Goal: Navigation & Orientation: Find specific page/section

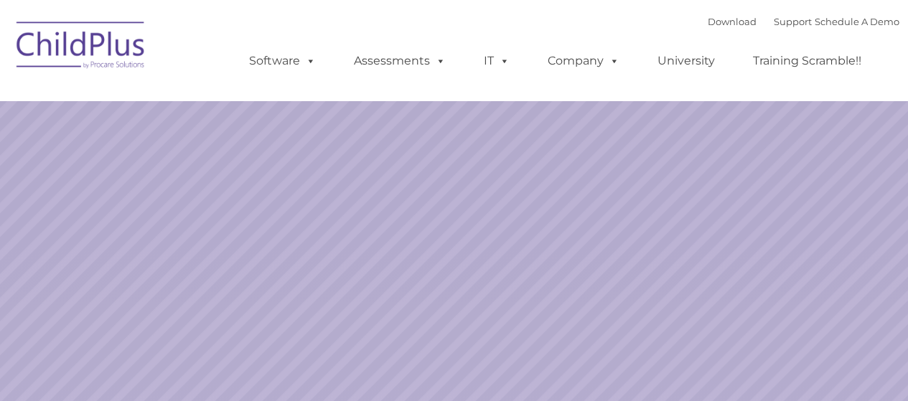
select select "MEDIUM"
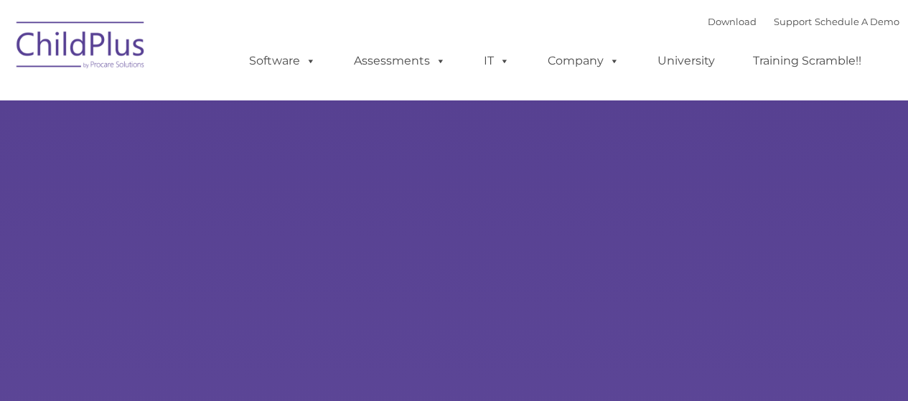
type input ""
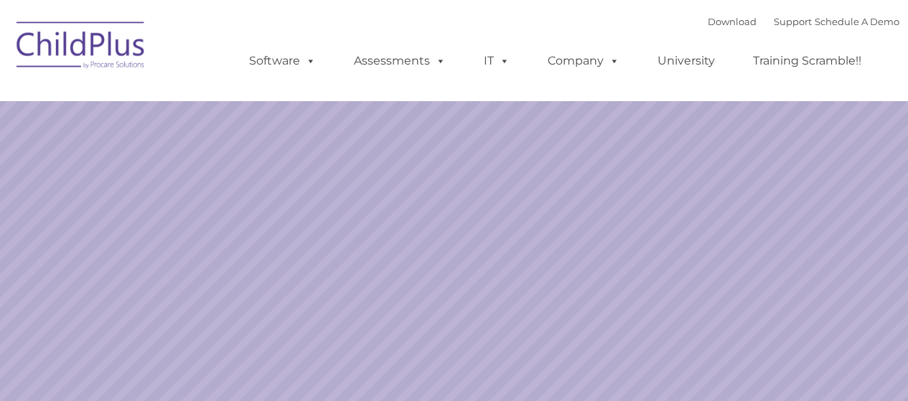
select select "MEDIUM"
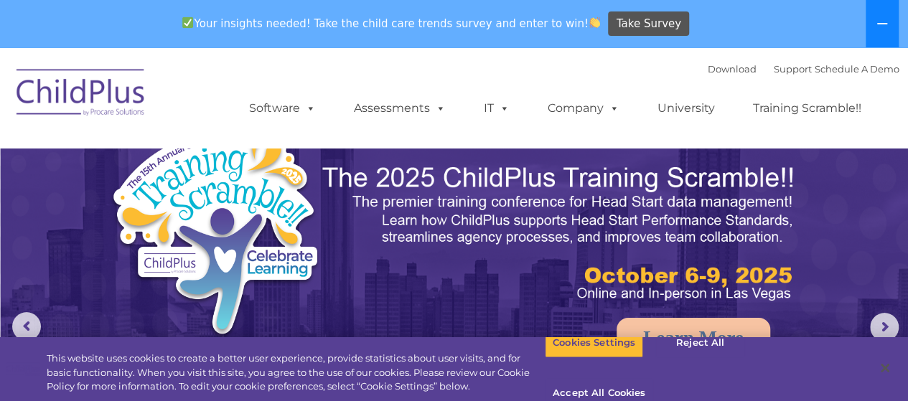
click at [877, 21] on icon at bounding box center [881, 23] width 11 height 11
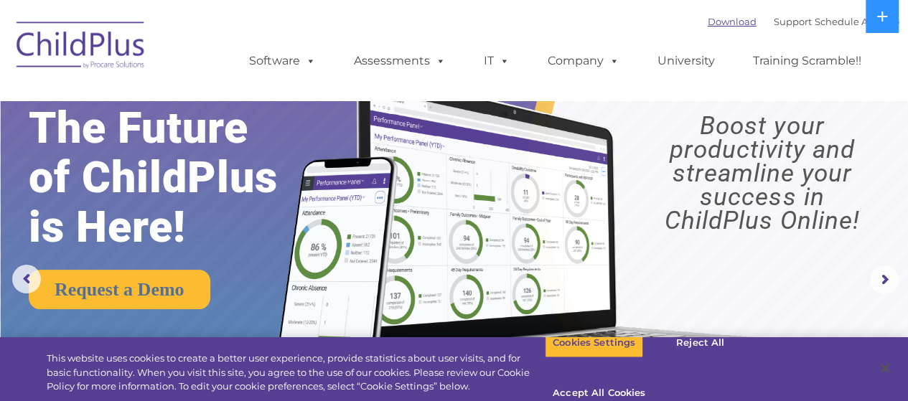
click at [707, 21] on link "Download" at bounding box center [731, 21] width 49 height 11
